Goal: Transaction & Acquisition: Purchase product/service

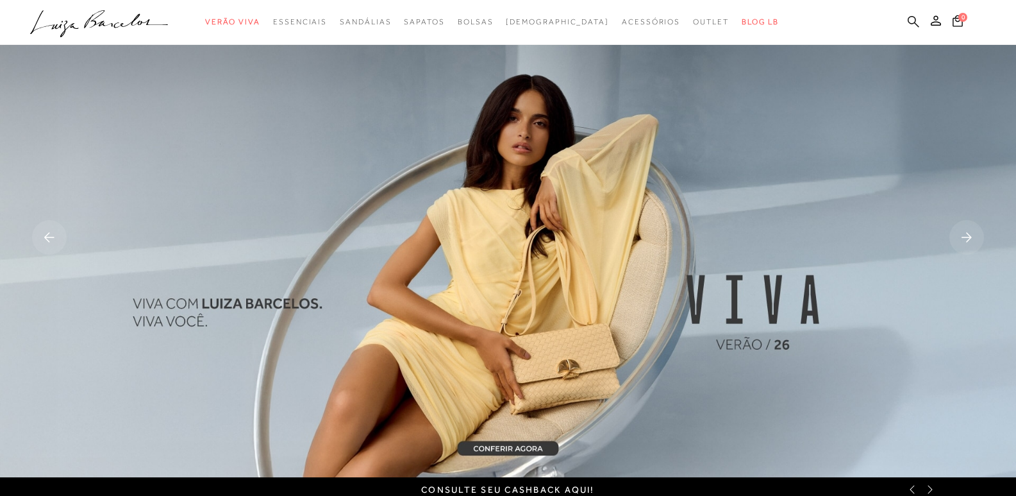
click at [908, 17] on icon at bounding box center [914, 21] width 12 height 12
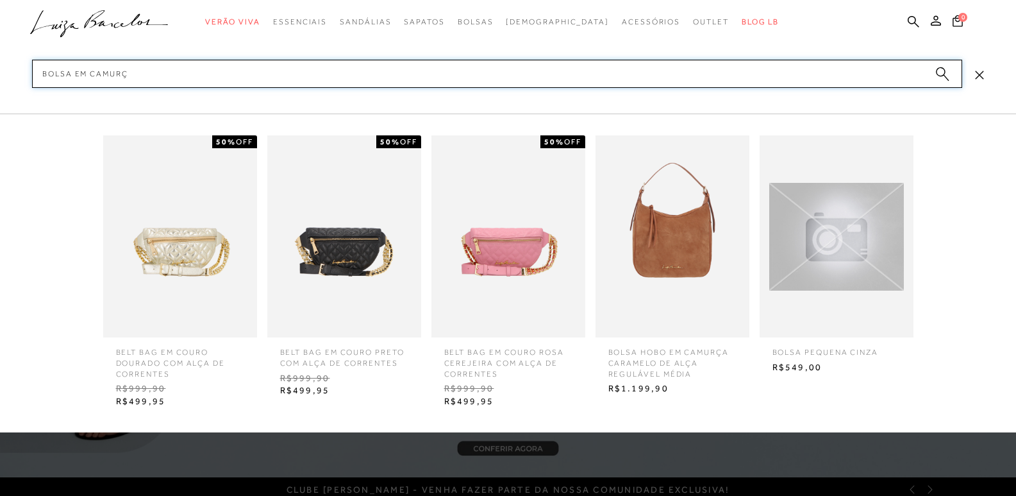
type input "bolsa em camurça"
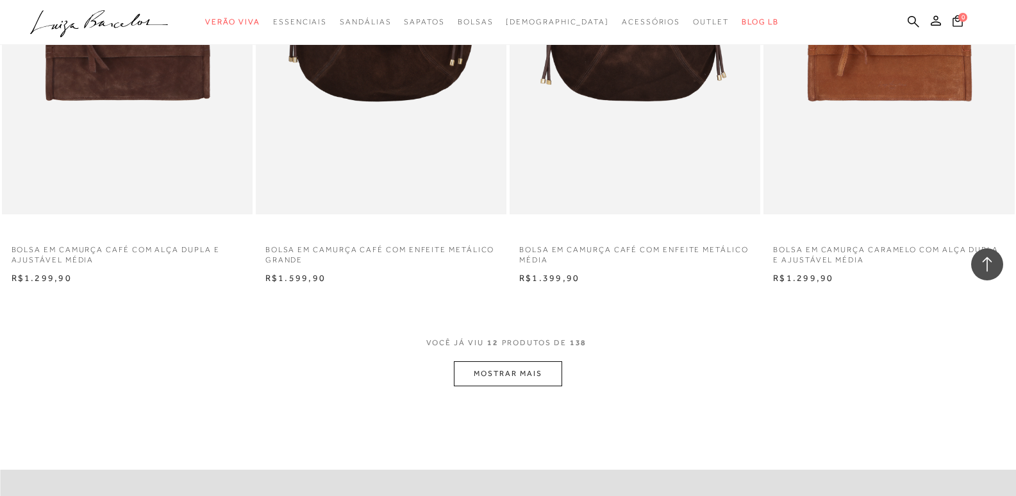
scroll to position [1347, 0]
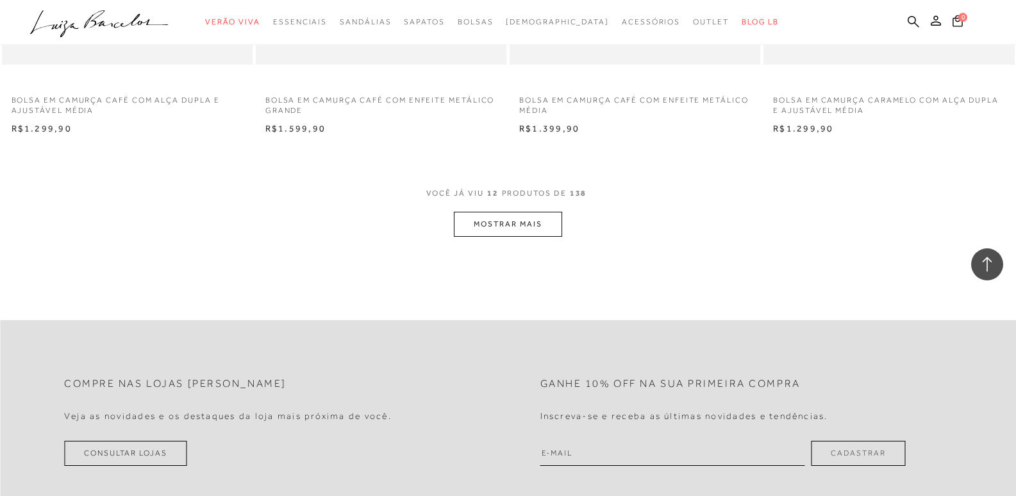
click at [523, 226] on button "MOSTRAR MAIS" at bounding box center [508, 224] width 108 height 25
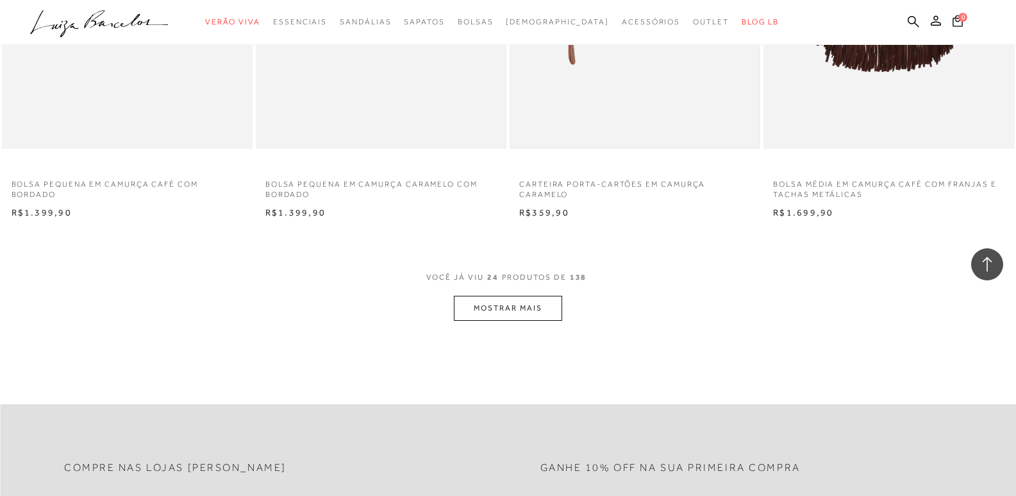
scroll to position [2822, 0]
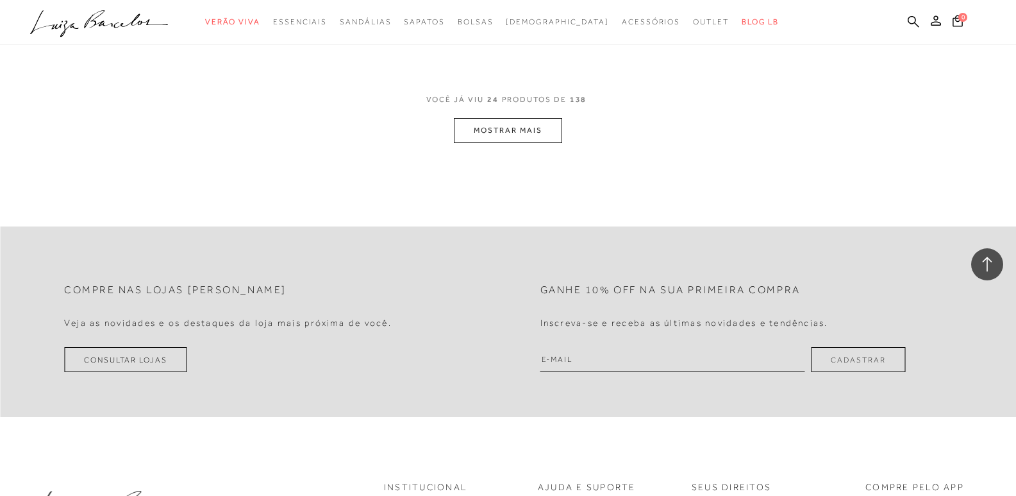
click at [505, 137] on button "MOSTRAR MAIS" at bounding box center [508, 130] width 108 height 25
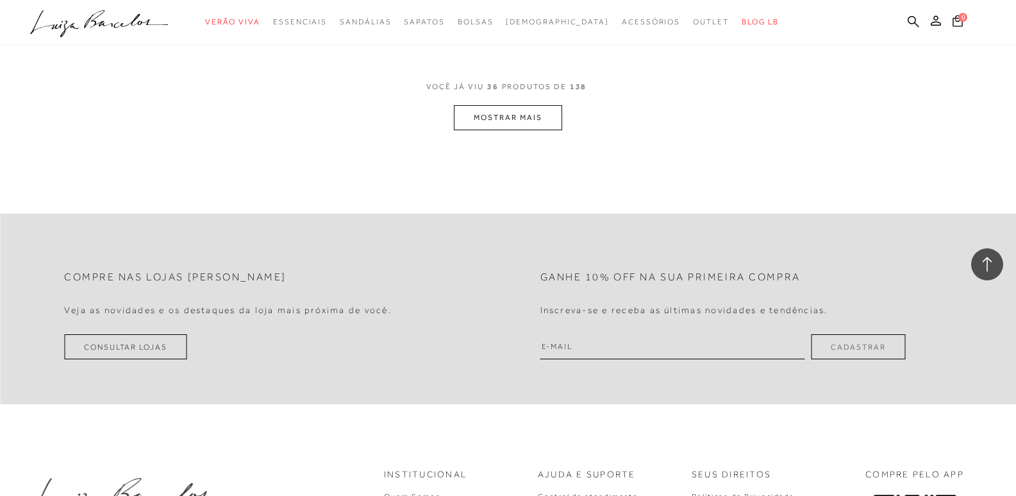
scroll to position [4232, 0]
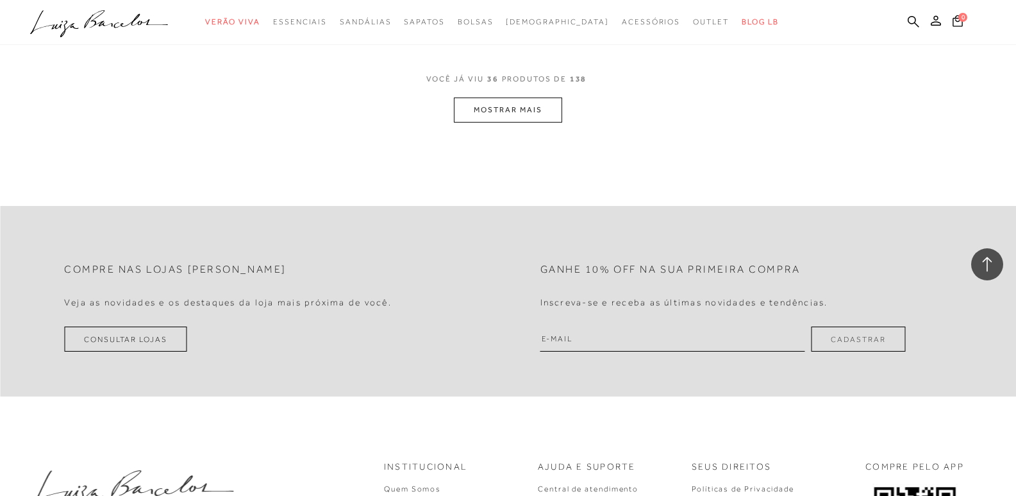
click at [506, 110] on button "MOSTRAR MAIS" at bounding box center [508, 109] width 108 height 25
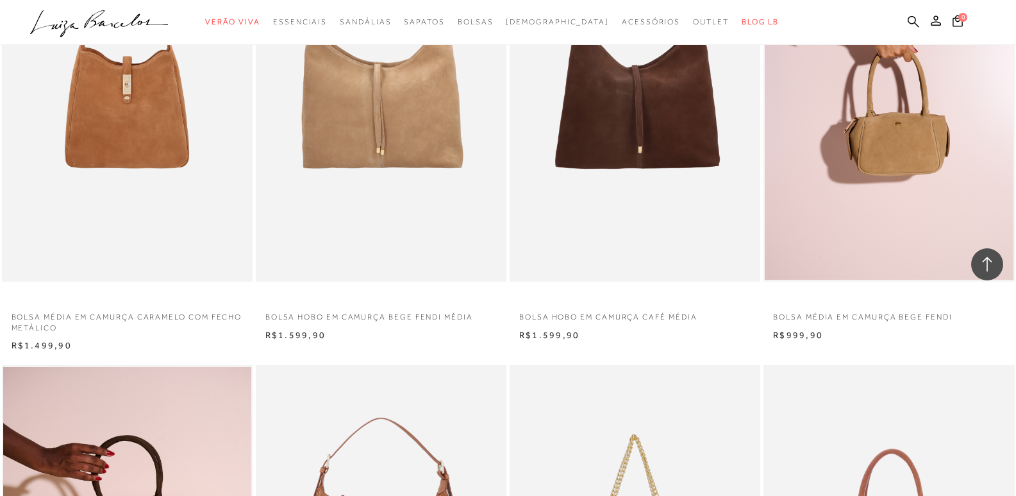
scroll to position [4361, 0]
click at [896, 145] on img at bounding box center [889, 94] width 248 height 373
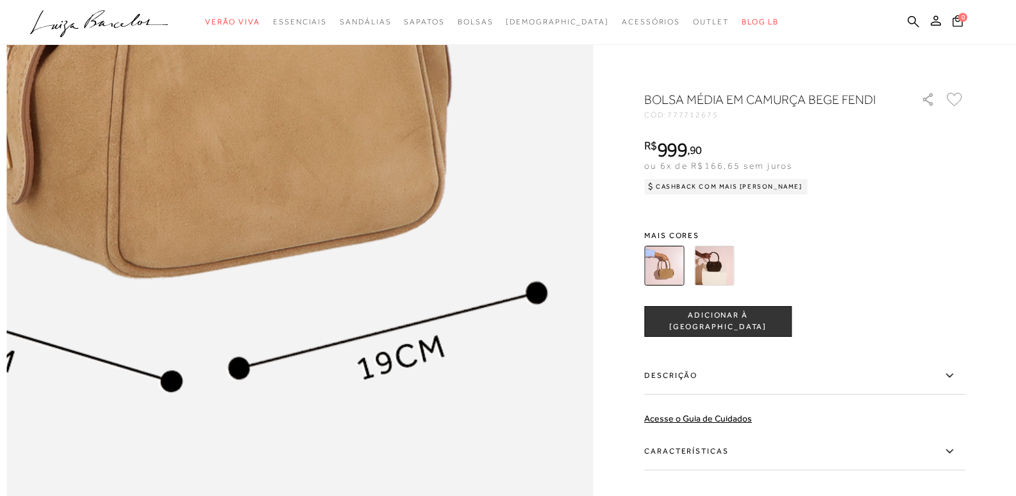
scroll to position [1603, 0]
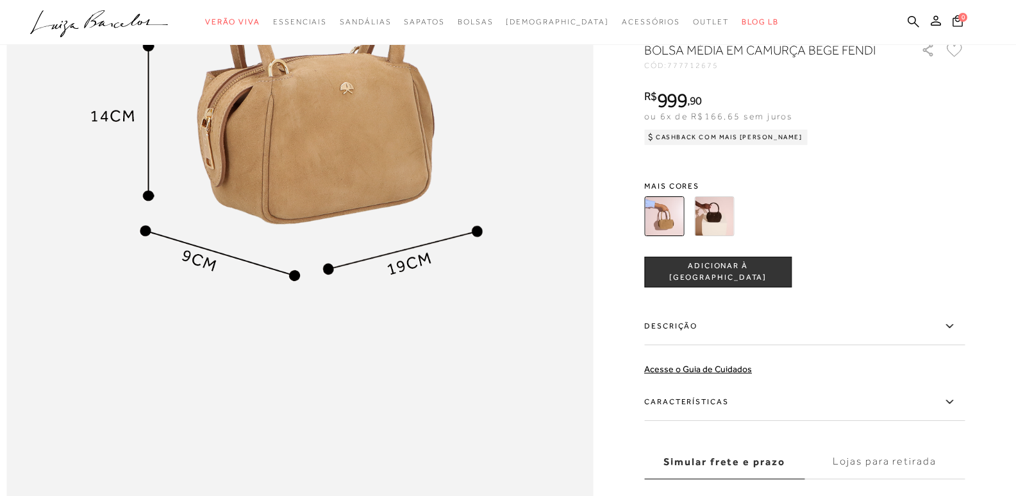
click at [725, 235] on img at bounding box center [714, 216] width 40 height 40
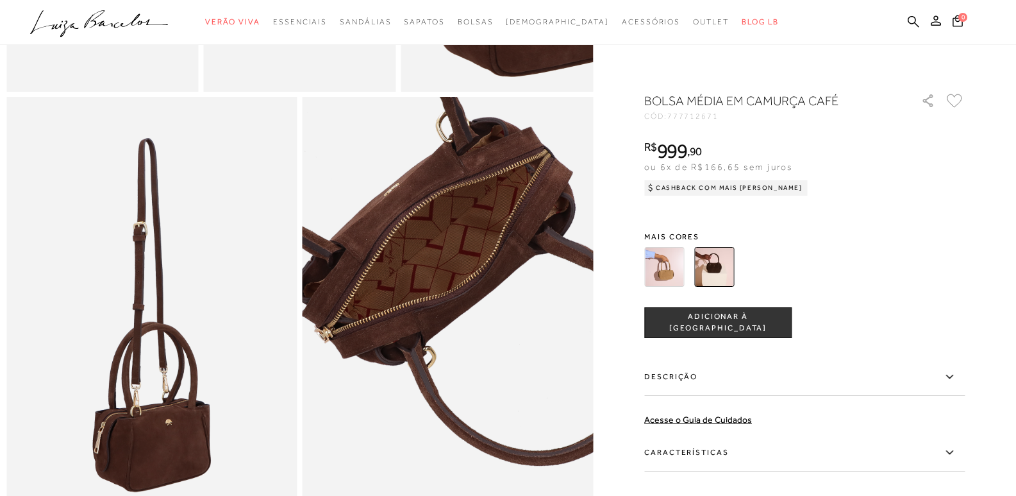
scroll to position [705, 0]
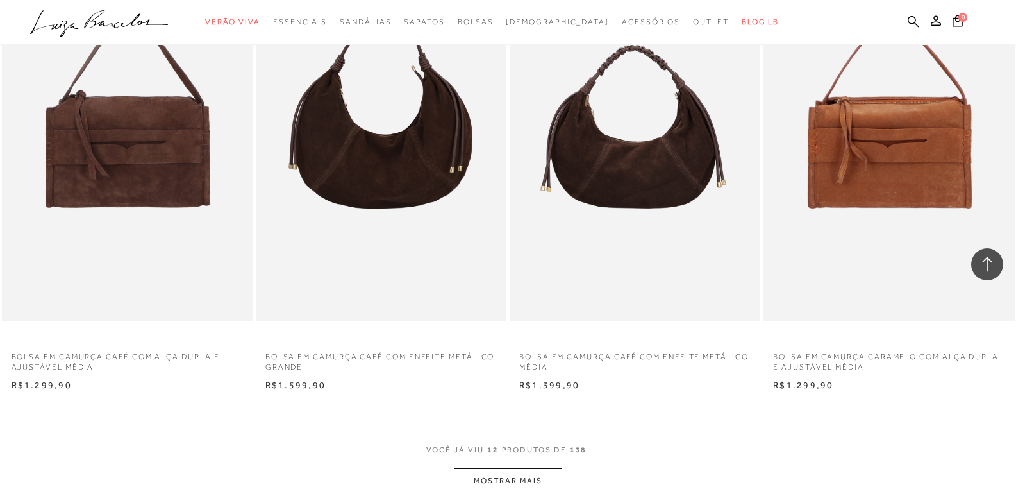
scroll to position [1475, 0]
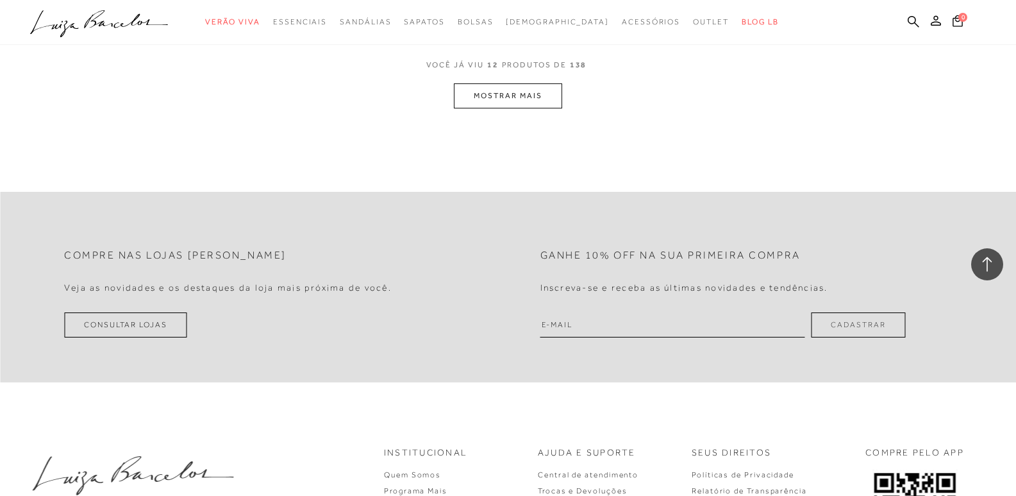
click at [502, 94] on button "MOSTRAR MAIS" at bounding box center [508, 95] width 108 height 25
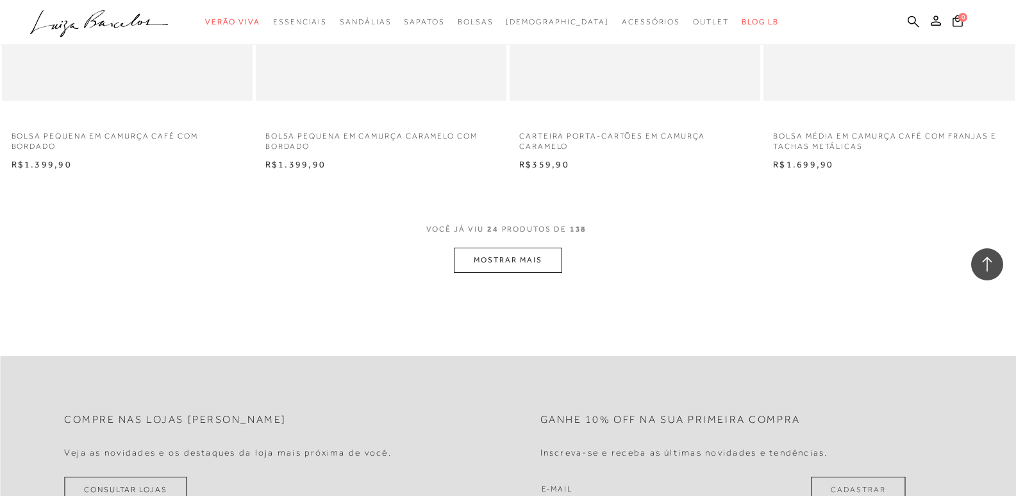
scroll to position [2693, 0]
click at [516, 260] on button "MOSTRAR MAIS" at bounding box center [508, 258] width 108 height 25
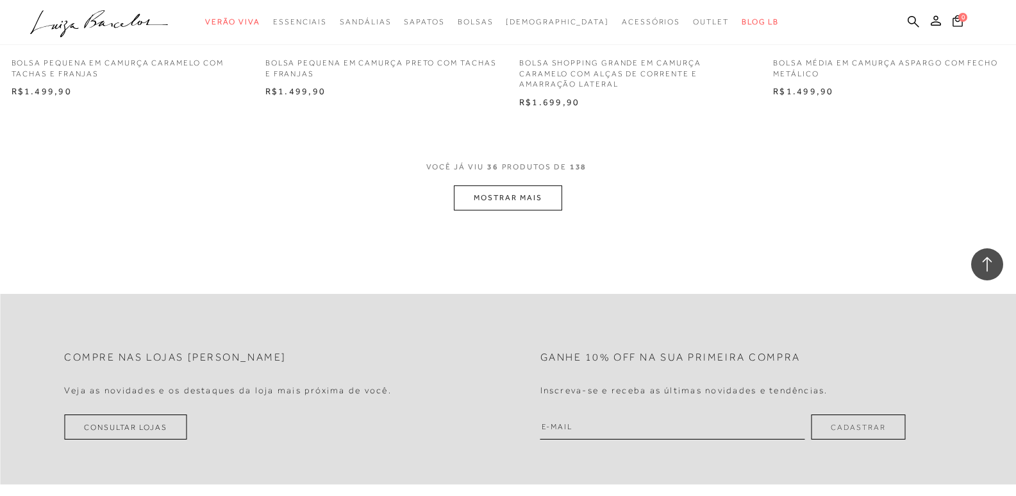
scroll to position [4168, 0]
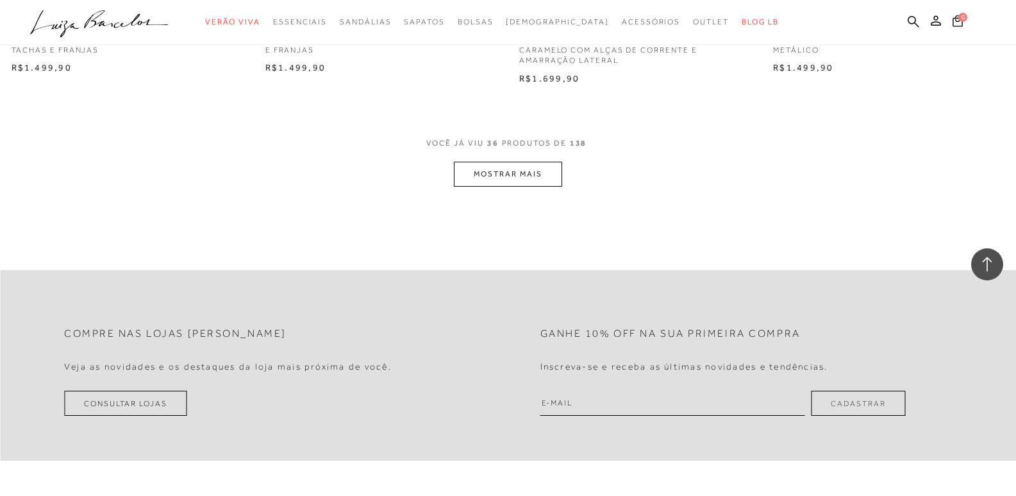
click at [508, 171] on button "MOSTRAR MAIS" at bounding box center [508, 174] width 108 height 25
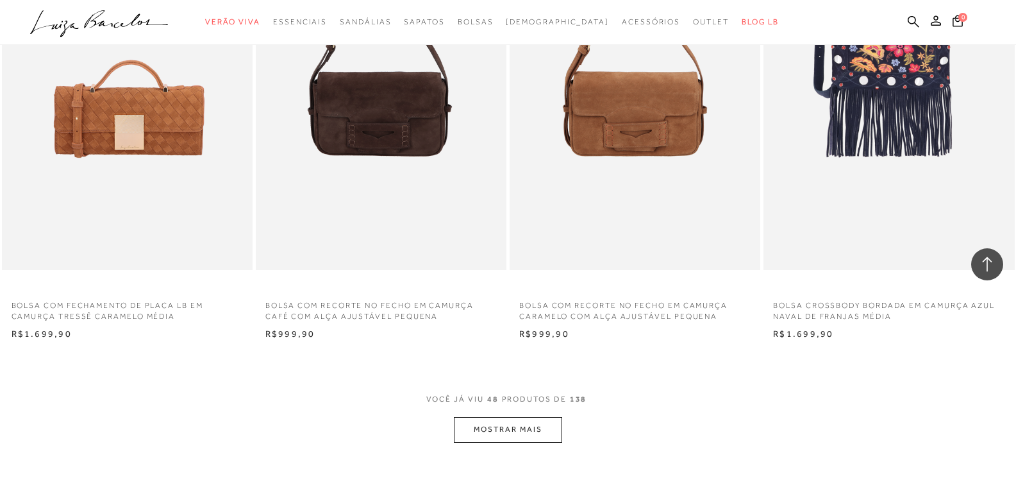
scroll to position [5322, 0]
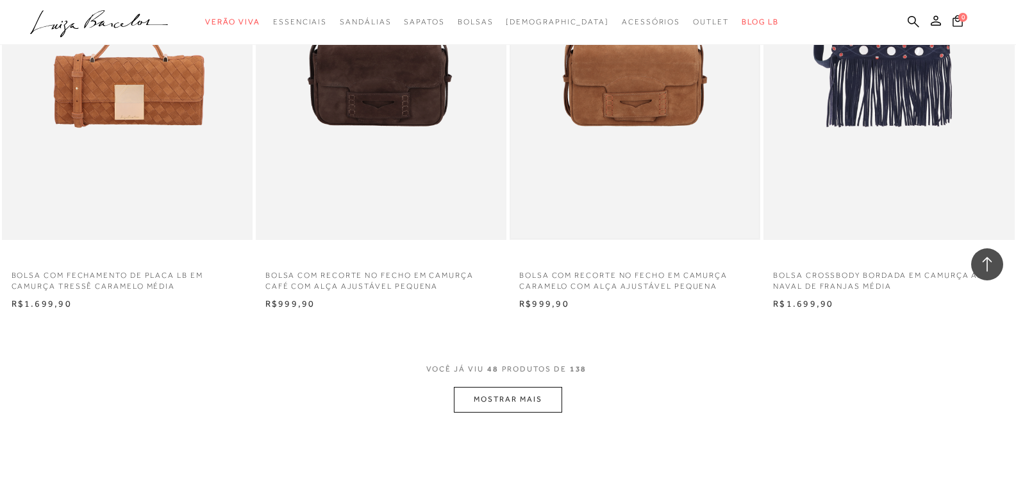
click at [621, 88] on img at bounding box center [635, 51] width 248 height 373
